Goal: Information Seeking & Learning: Learn about a topic

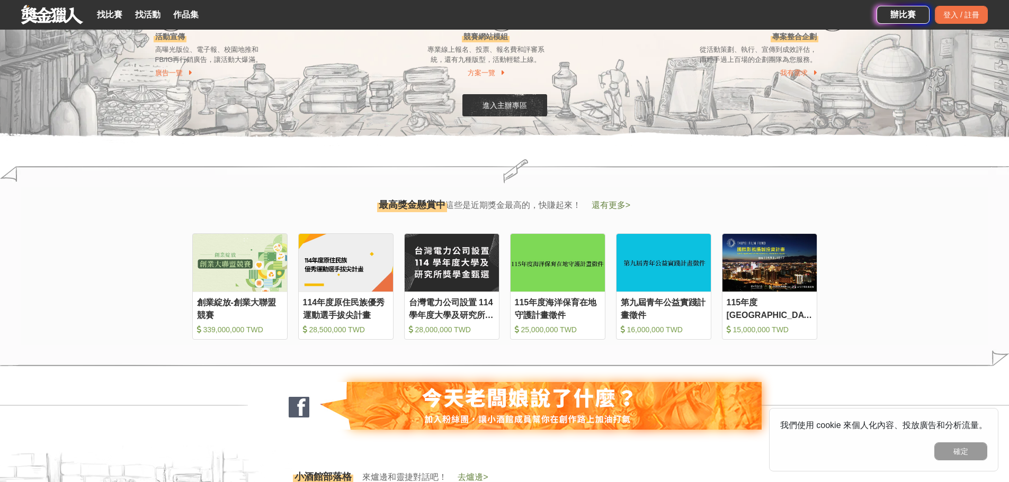
scroll to position [1112, 0]
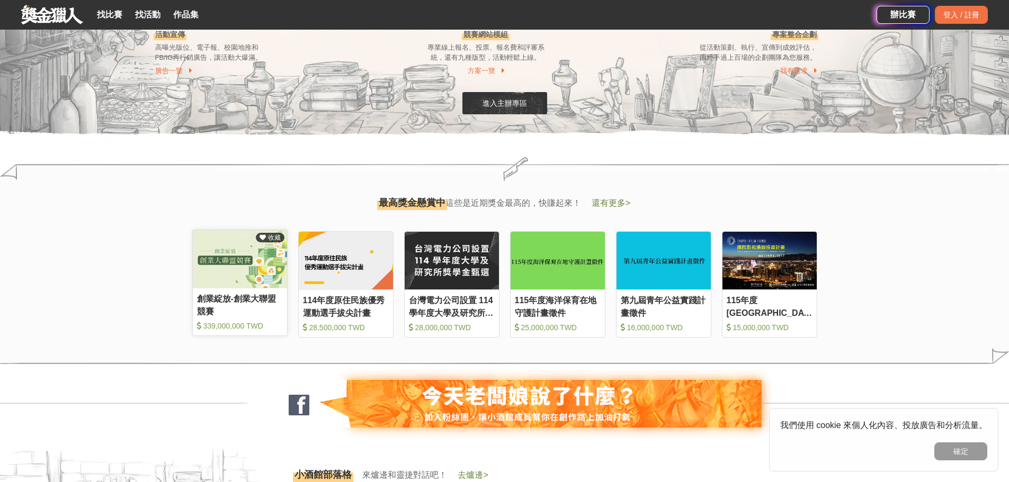
click at [229, 300] on div "創業綻放-創業大聯盟競賽" at bounding box center [240, 305] width 86 height 24
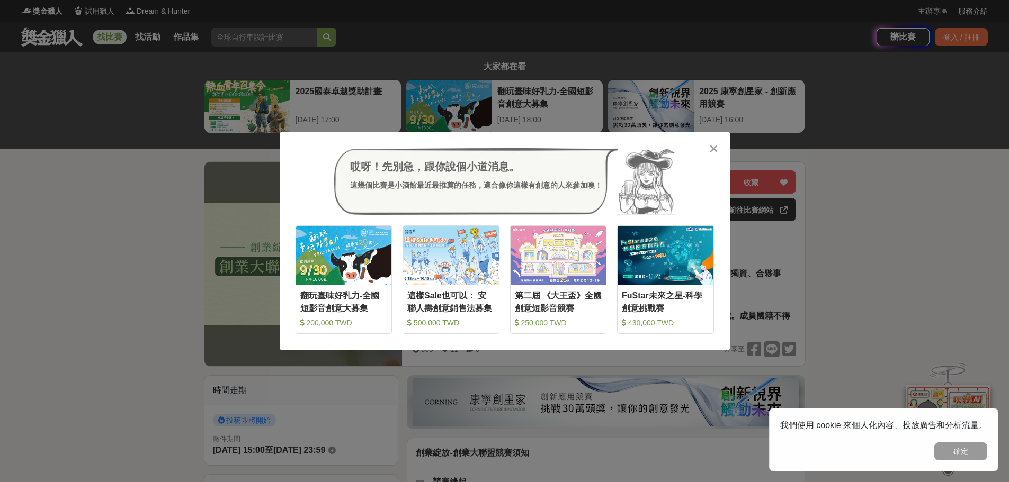
click at [712, 147] on icon at bounding box center [713, 148] width 8 height 11
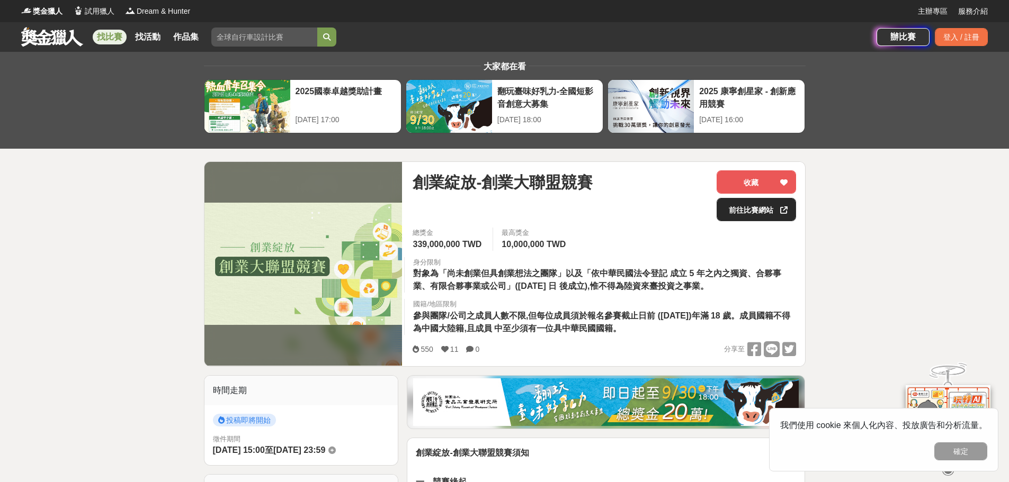
click at [741, 210] on link "前往比賽網站" at bounding box center [755, 209] width 79 height 23
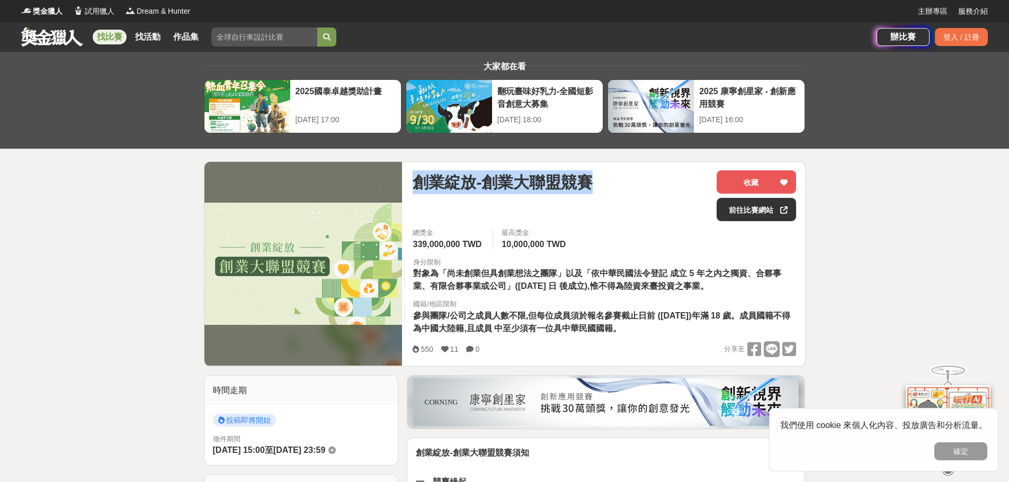
drag, startPoint x: 416, startPoint y: 180, endPoint x: 611, endPoint y: 183, distance: 194.8
click at [611, 183] on div "創業綻放-創業大聯盟競賽" at bounding box center [559, 182] width 295 height 24
copy span "創業綻放-創業大聯盟競賽"
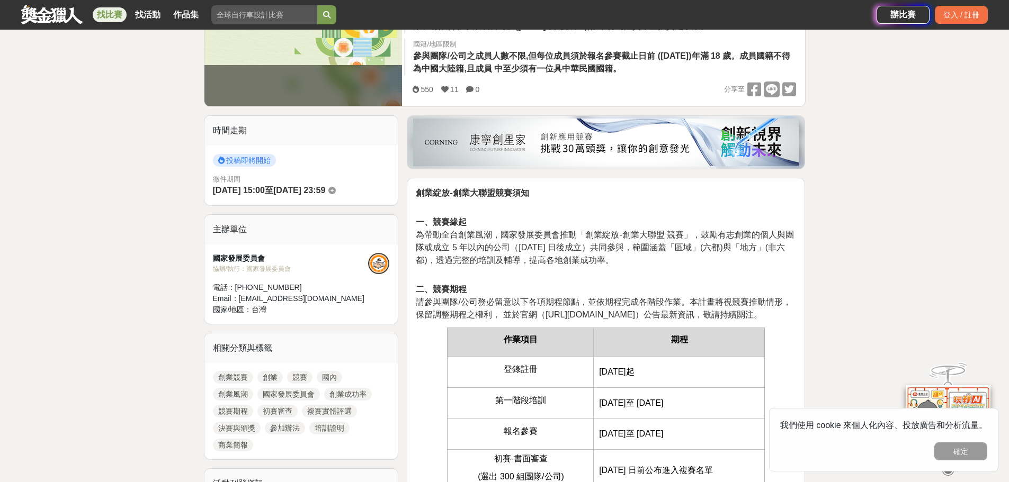
scroll to position [265, 0]
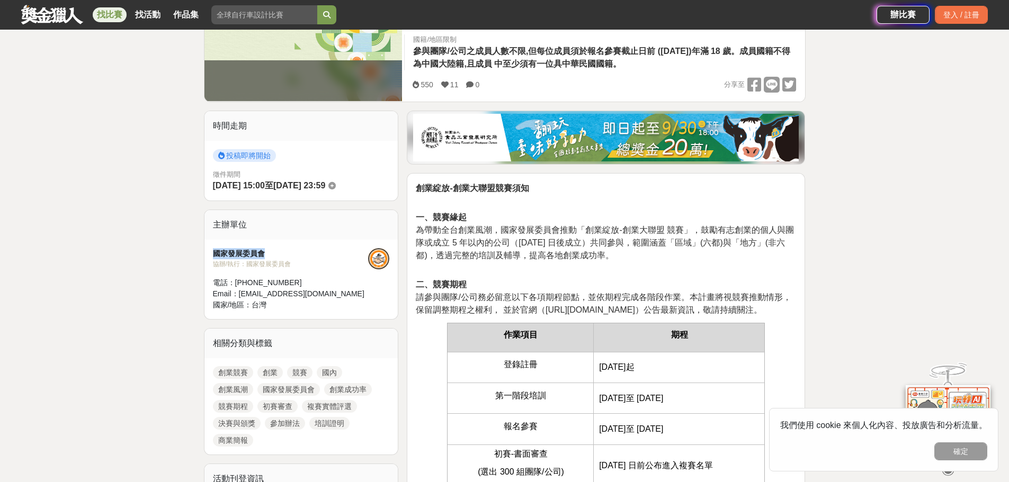
drag, startPoint x: 265, startPoint y: 249, endPoint x: 203, endPoint y: 256, distance: 62.8
copy div "國家發展委員會"
drag, startPoint x: 212, startPoint y: 185, endPoint x: 345, endPoint y: 190, distance: 132.4
click at [345, 190] on div "徵件期間 2025-09-15 15:00 至 2025-11-30 23:59" at bounding box center [301, 180] width 177 height 23
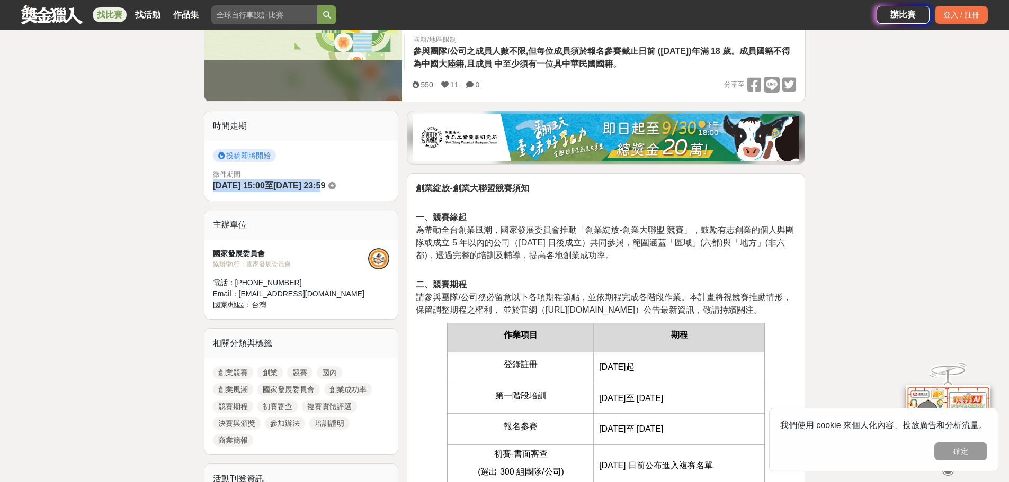
copy div "2025-09-15 15:00 至 2025-11-30"
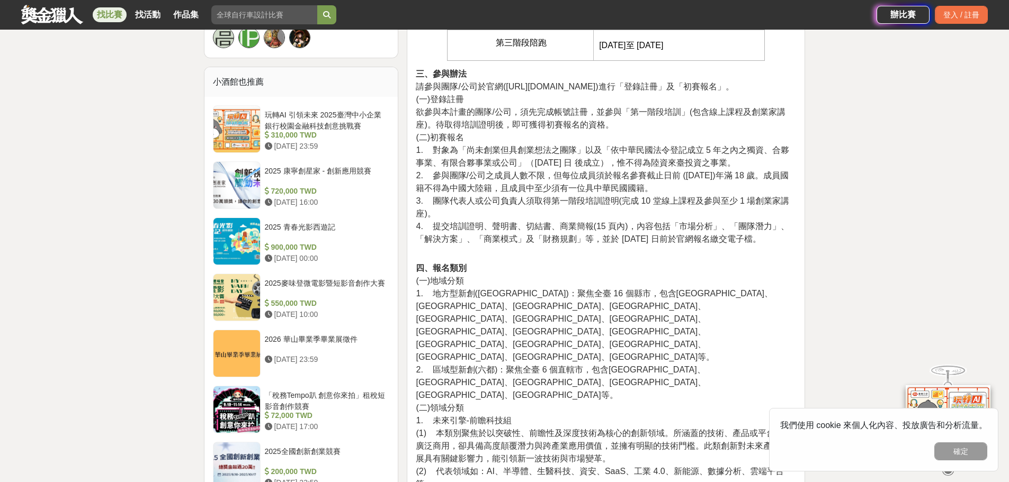
scroll to position [1006, 0]
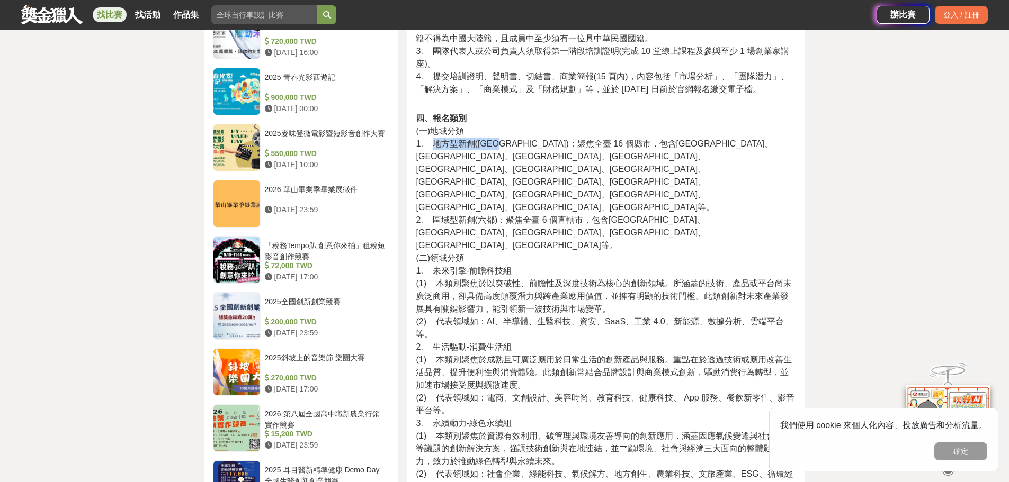
drag, startPoint x: 434, startPoint y: 143, endPoint x: 503, endPoint y: 145, distance: 69.9
click at [503, 145] on span "1. 地方型新創(非六都)：聚焦全臺 16 個縣市，包含基隆市、新竹市、新竹縣、苗栗縣、彰化縣、南投縣、雲林縣、嘉義市、嘉義縣、屏東縣、宜蘭縣、花蓮縣、臺東縣…" at bounding box center [594, 175] width 357 height 73
copy span "地方型新創(非六都)"
drag, startPoint x: 430, startPoint y: 168, endPoint x: 494, endPoint y: 172, distance: 64.1
click at [494, 215] on span "2. 區域型新創(六都)：聚焦全臺 6 個直轄市，包含臺北市、新北市、桃園市、臺中市、臺南市、高雄市等。" at bounding box center [561, 232] width 290 height 34
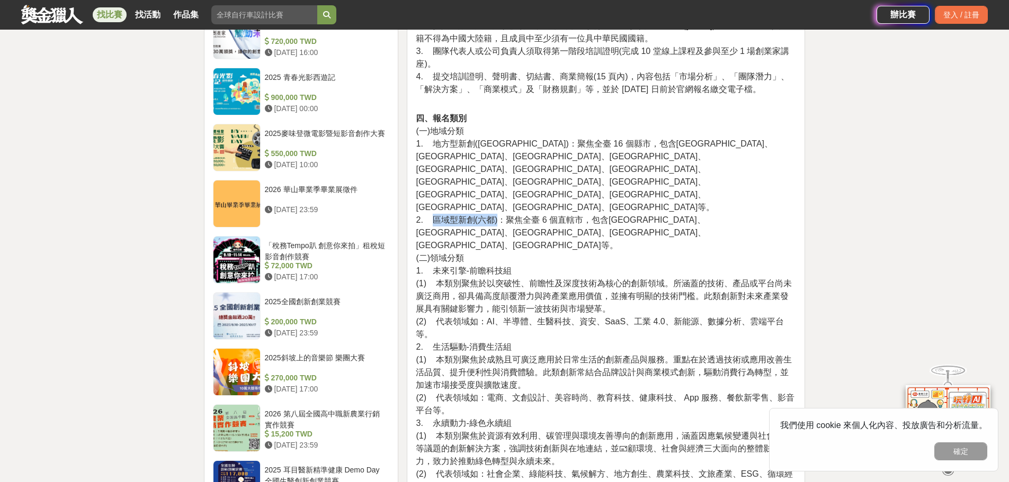
copy span "區域型新創(六都)"
click at [422, 215] on span "2. 區域型新創(六都)：聚焦全臺 6 個直轄市，包含臺北市、新北市、桃園市、臺中市、臺南市、高雄市等。" at bounding box center [561, 232] width 290 height 34
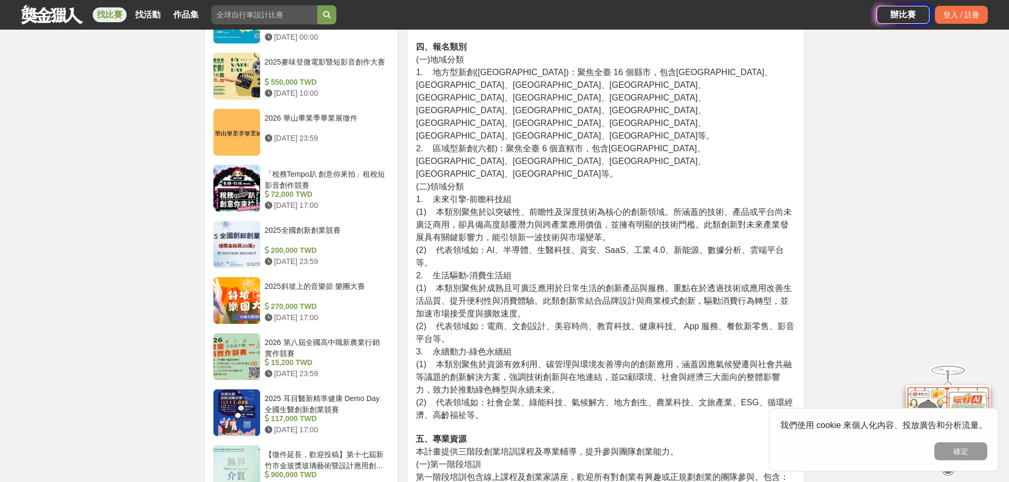
scroll to position [1059, 0]
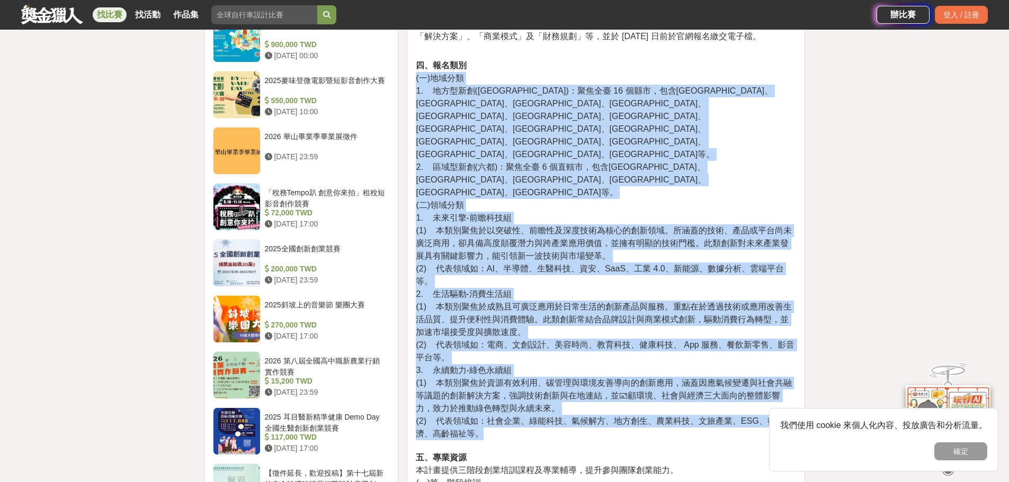
drag, startPoint x: 416, startPoint y: 79, endPoint x: 509, endPoint y: 371, distance: 305.9
click at [509, 371] on p "四、報名類別 (一)地域分類 1. 地方型新創(非六都)：聚焦全臺 16 個縣市，包含基隆市、新竹市、新竹縣、苗栗縣、彰化縣、南投縣、雲林縣、嘉義市、嘉義縣、…" at bounding box center [606, 311] width 380 height 505
copy p "(一)地域分類 1. 地方型新創(非六都)：聚焦全臺 16 個縣市，包含基隆市、新竹市、新竹縣、苗栗縣、彰化縣、南投縣、雲林縣、嘉義市、嘉義縣、屏東縣、宜蘭縣…"
click at [625, 379] on span "(1) 本類別聚焦於資源有效利用、碳管理與環境友善導向的創新應用，涵蓋因應氣候變遷與社會共融等議題的創新解決方案，強調技術創新與在地連結，並🖃顧環境、社會與經…" at bounding box center [603, 396] width 375 height 34
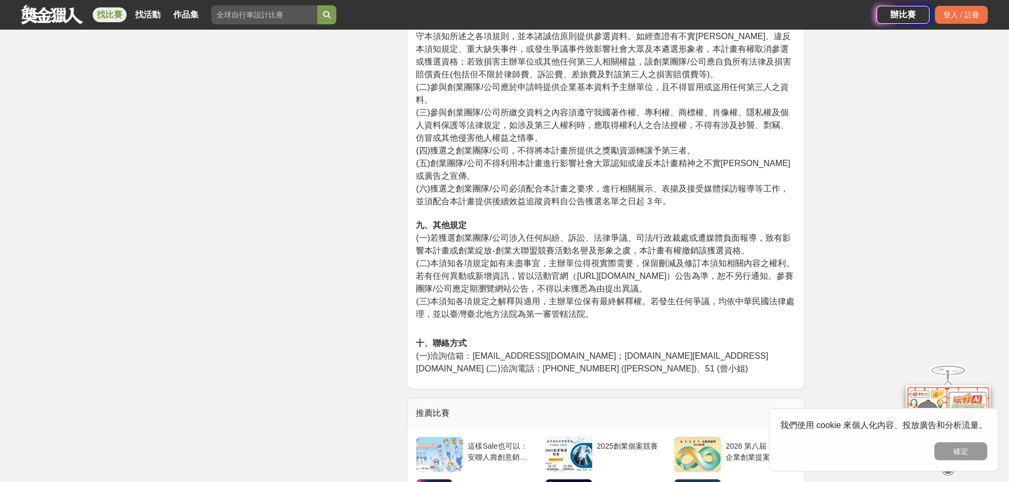
scroll to position [3547, 0]
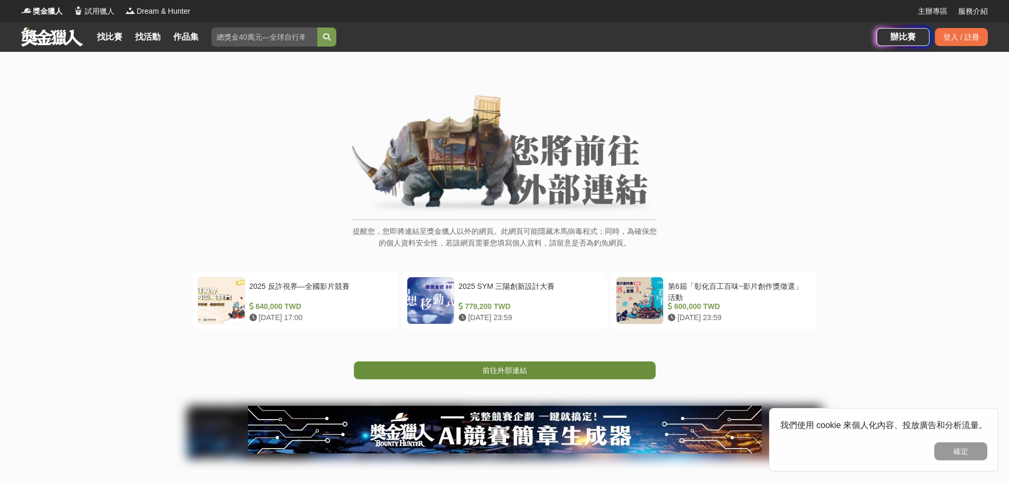
click at [520, 375] on span "前往外部連結" at bounding box center [504, 370] width 44 height 8
